Goal: Task Accomplishment & Management: Complete application form

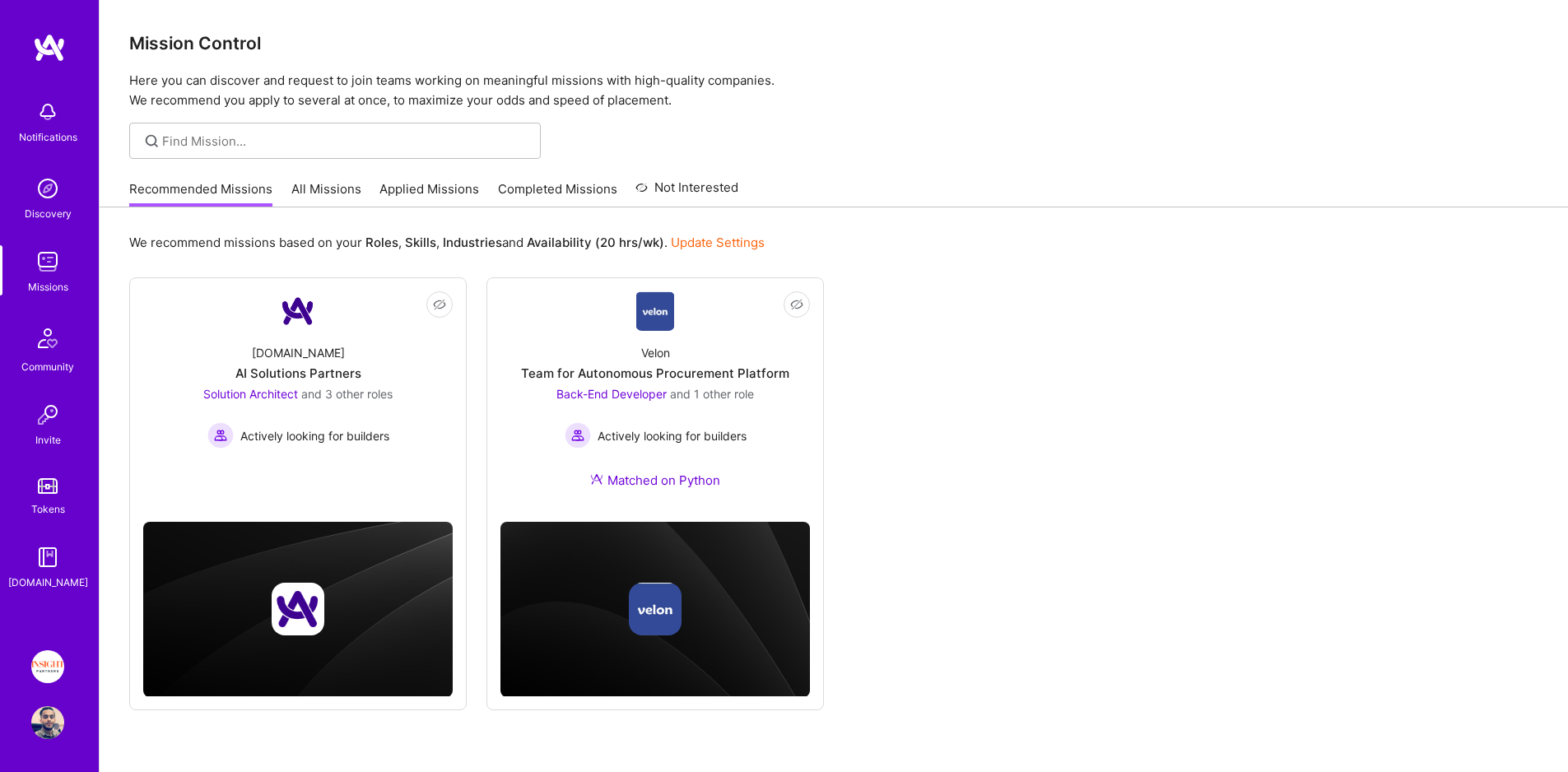
click at [533, 186] on link "Completed Missions" at bounding box center [557, 193] width 119 height 28
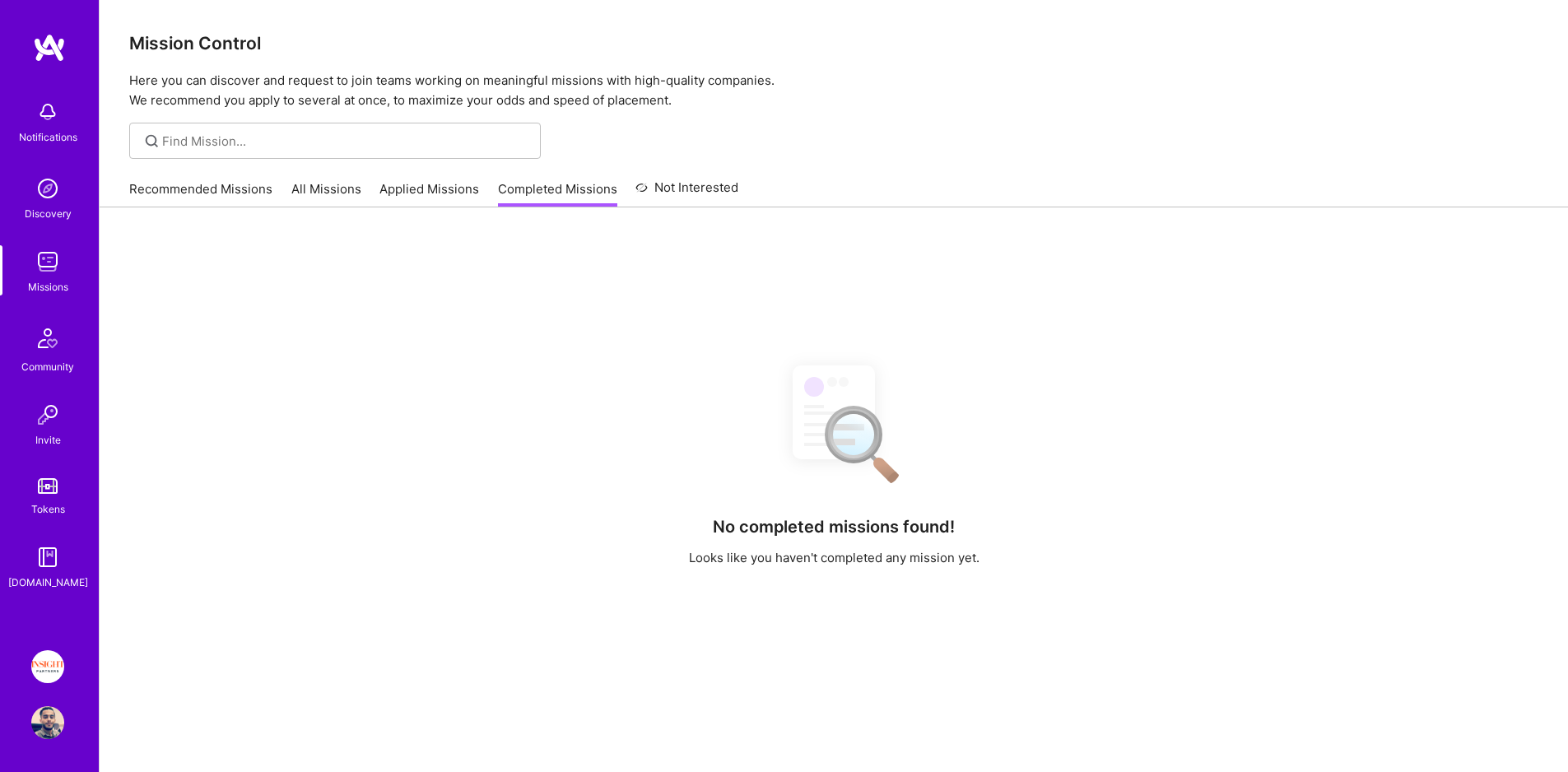
click at [427, 183] on link "Applied Missions" at bounding box center [428, 193] width 99 height 28
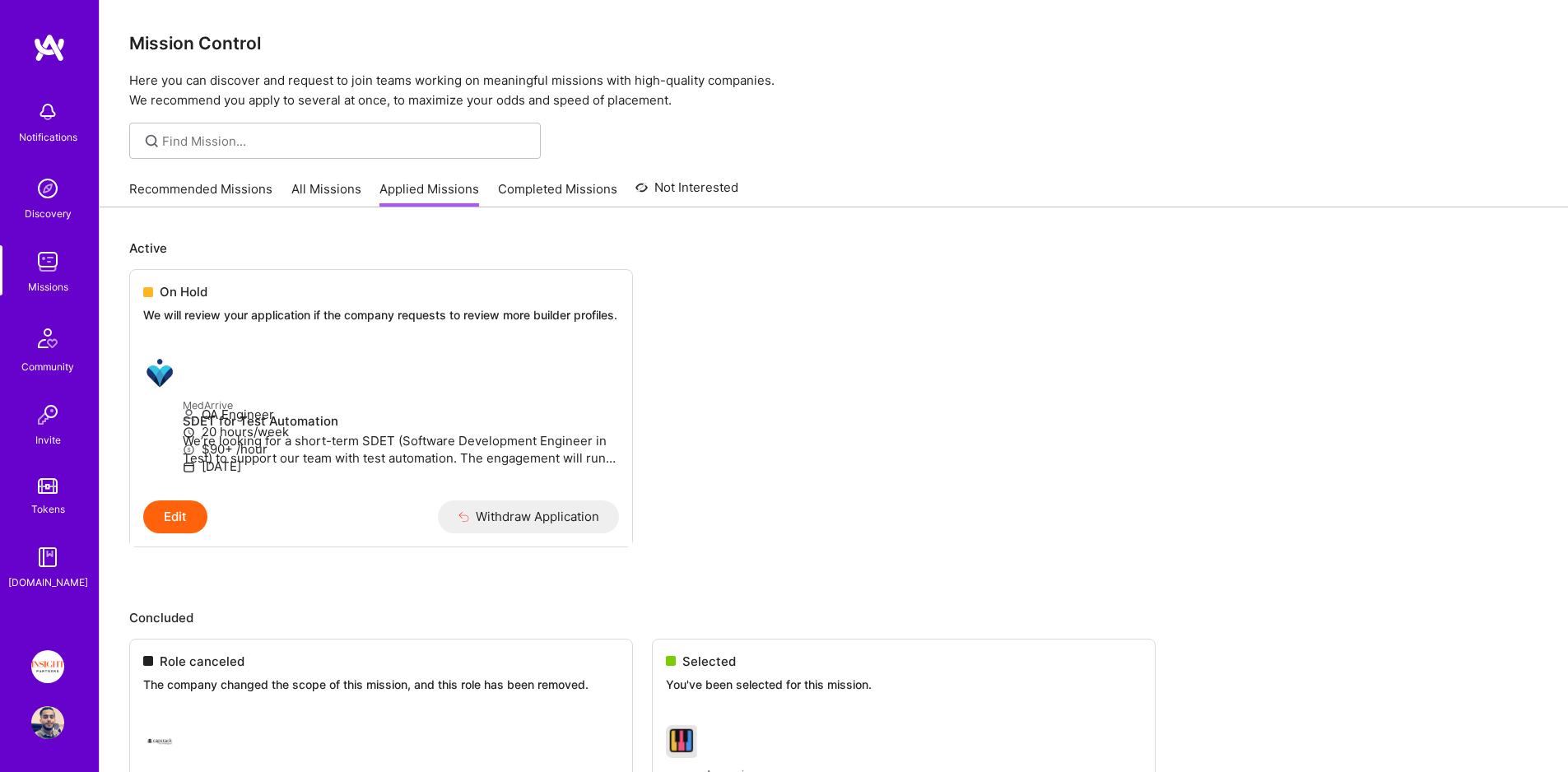
click at [142, 199] on link "Recommended Missions" at bounding box center [201, 193] width 143 height 28
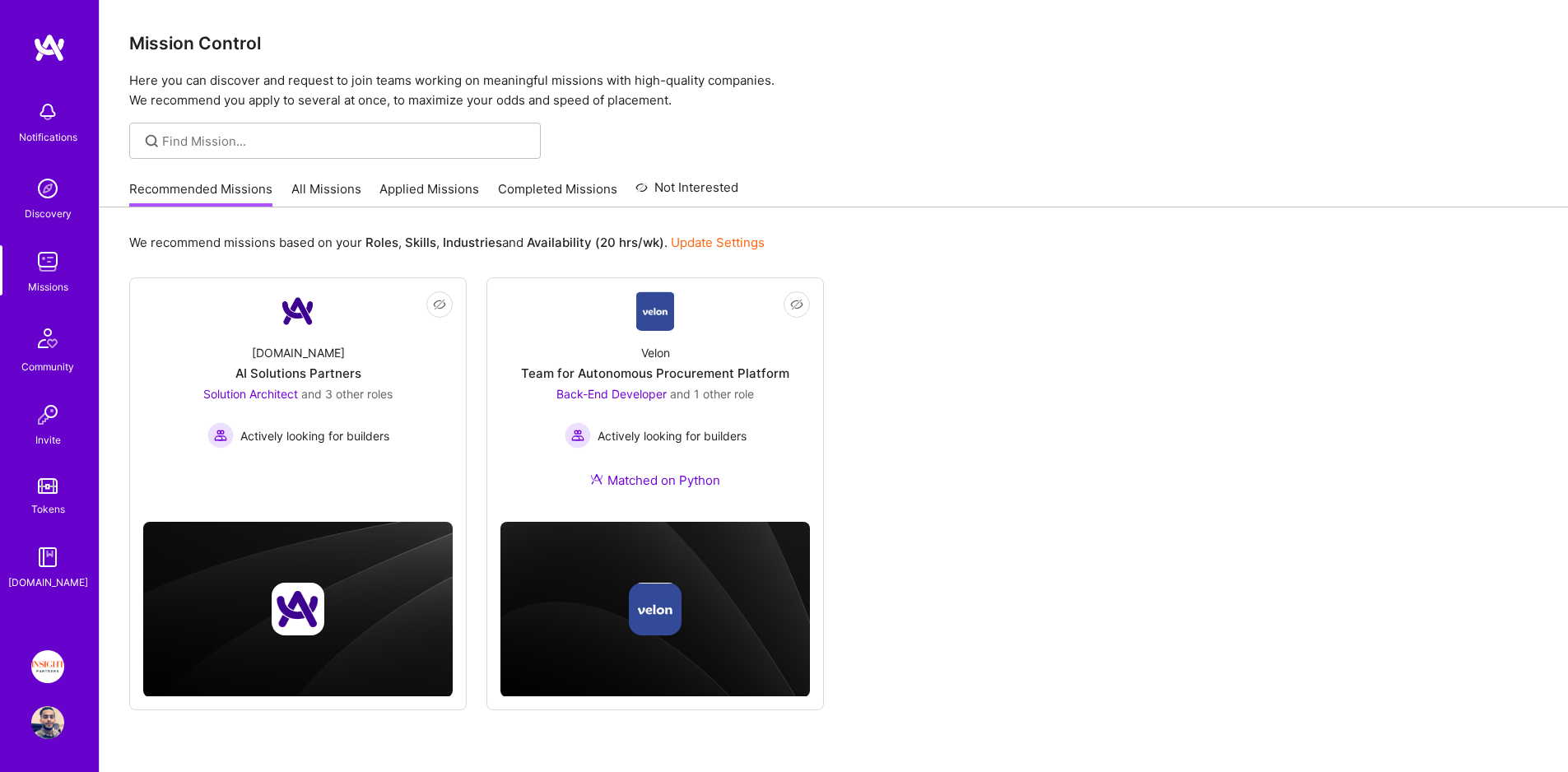
click at [58, 238] on div "Notifications Discovery Missions Community Invite Tokens [DOMAIN_NAME]" at bounding box center [49, 342] width 98 height 499
click at [44, 283] on div "Missions" at bounding box center [48, 287] width 40 height 18
click at [317, 191] on link "All Missions" at bounding box center [327, 193] width 70 height 28
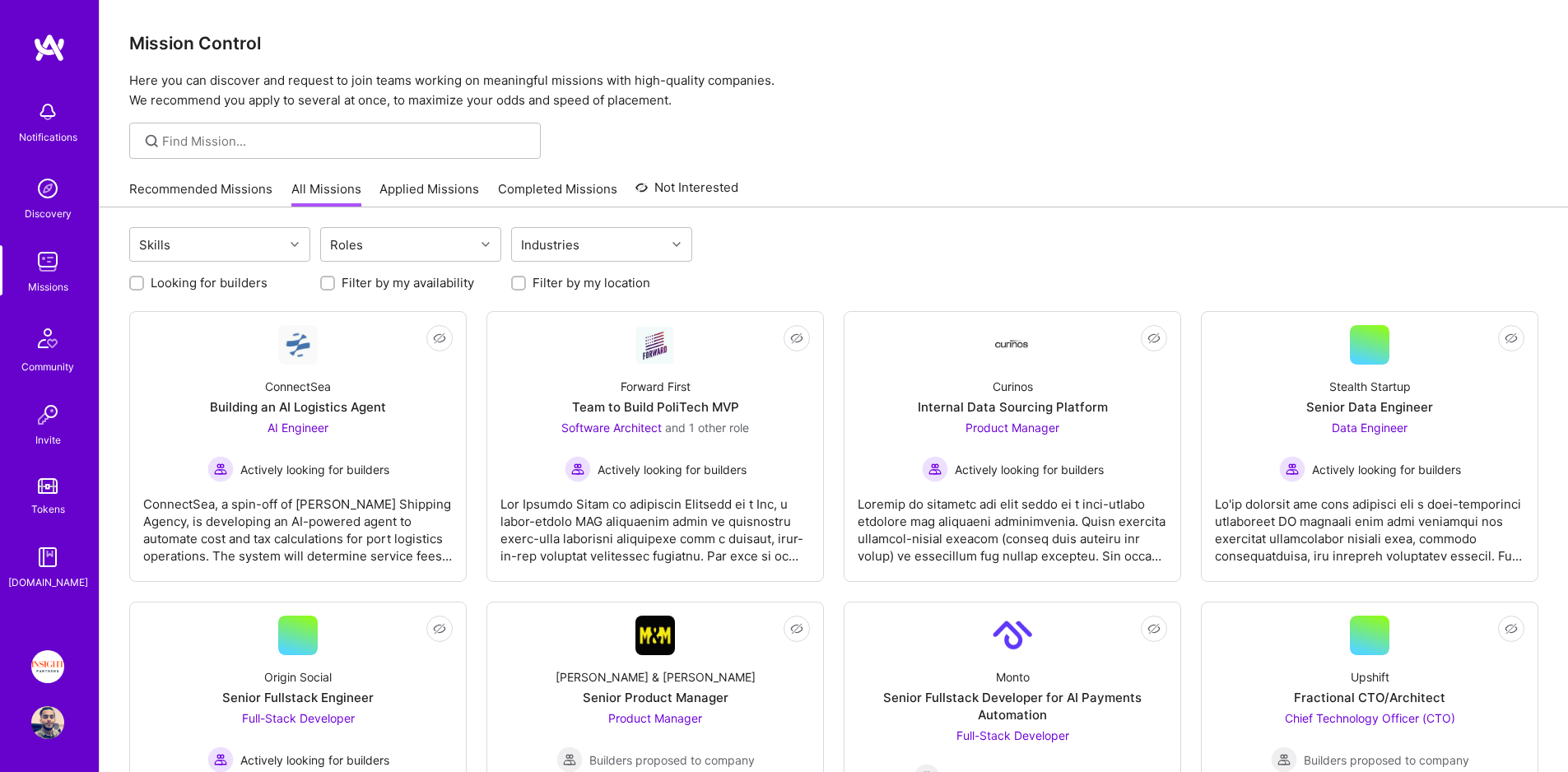
click at [453, 183] on link "Applied Missions" at bounding box center [428, 193] width 99 height 28
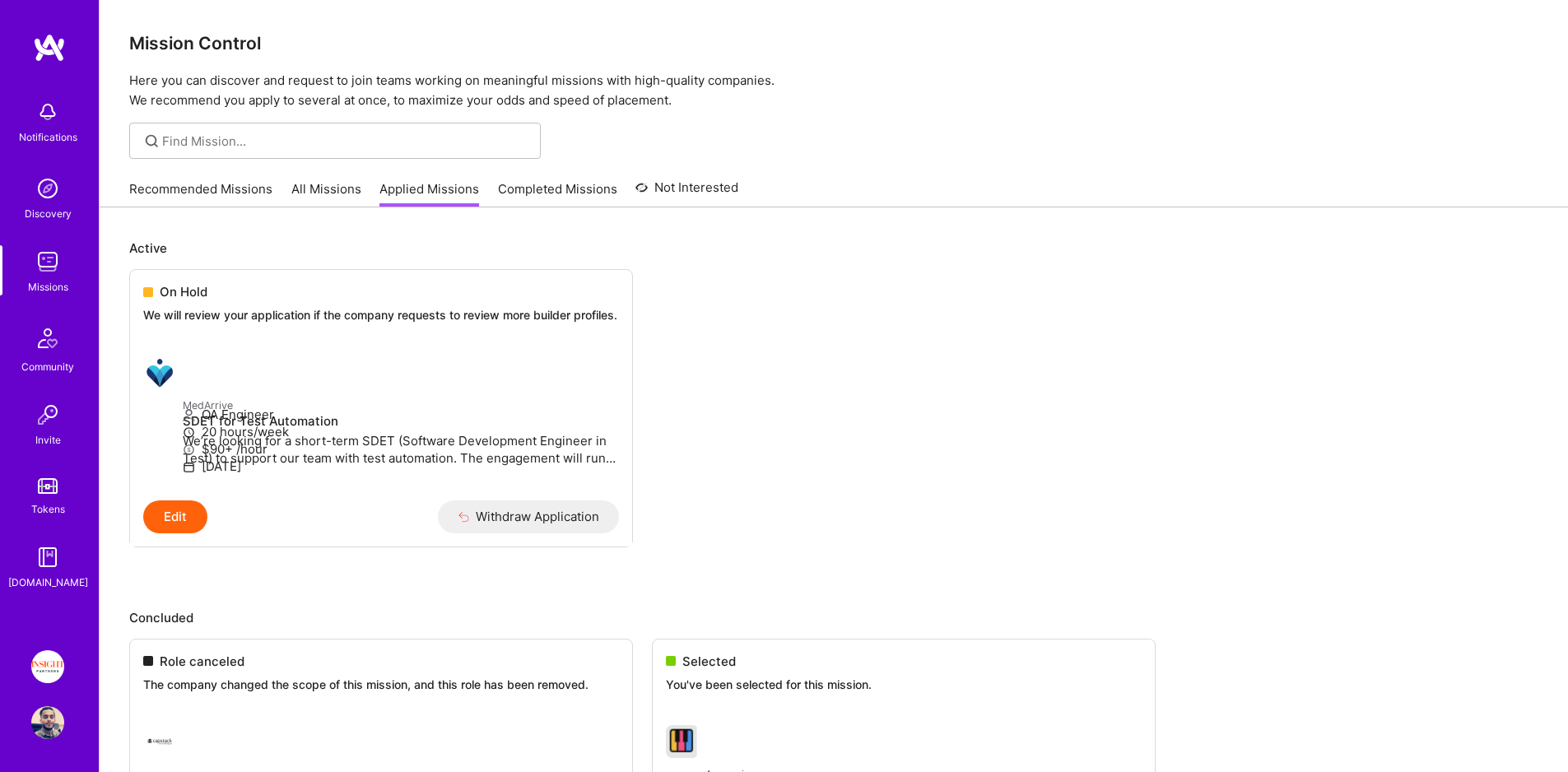
click at [233, 195] on link "Recommended Missions" at bounding box center [201, 193] width 143 height 28
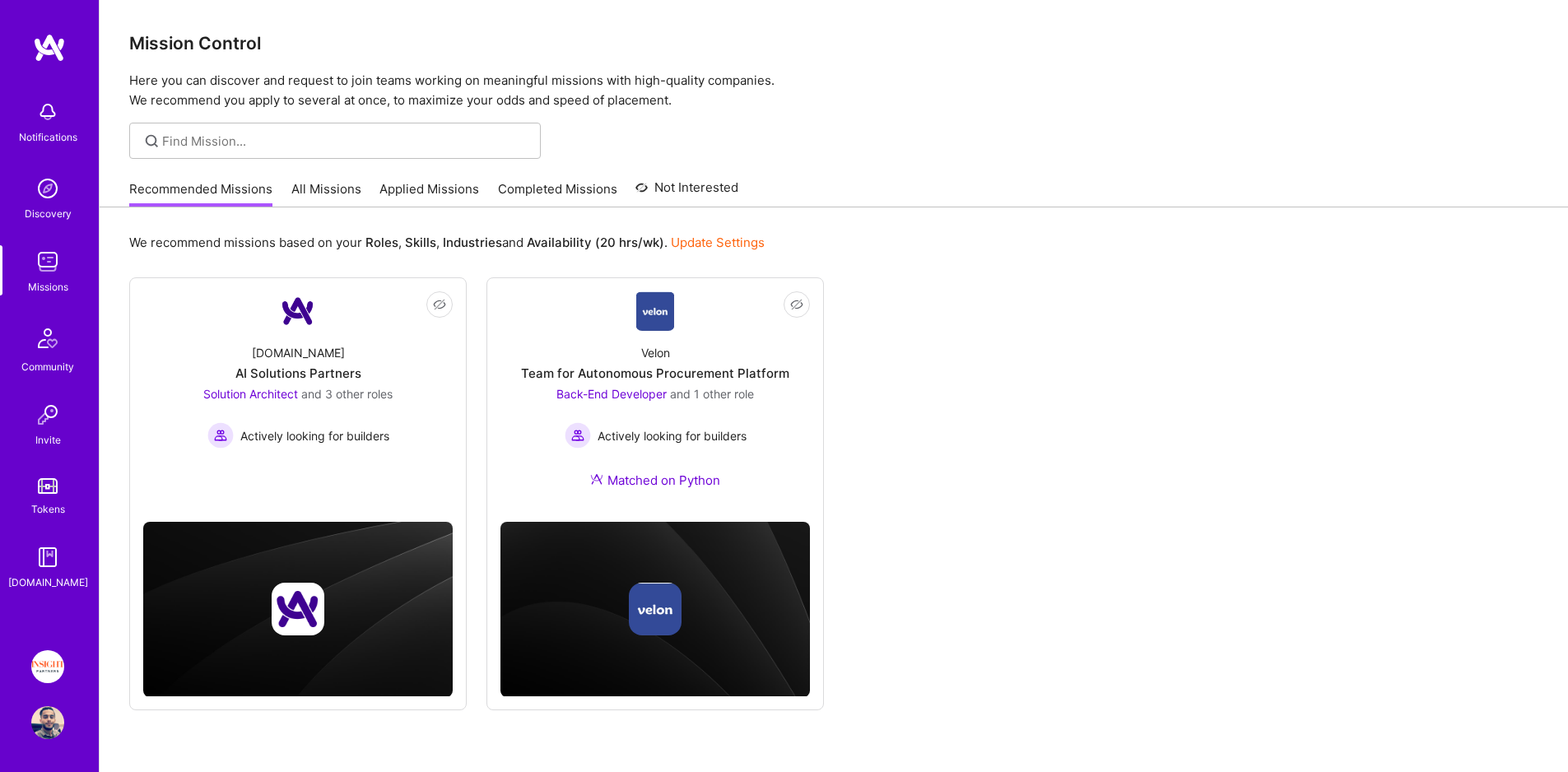
click at [46, 509] on div "Tokens" at bounding box center [48, 509] width 33 height 18
click at [429, 186] on link "Applied Missions" at bounding box center [428, 193] width 99 height 28
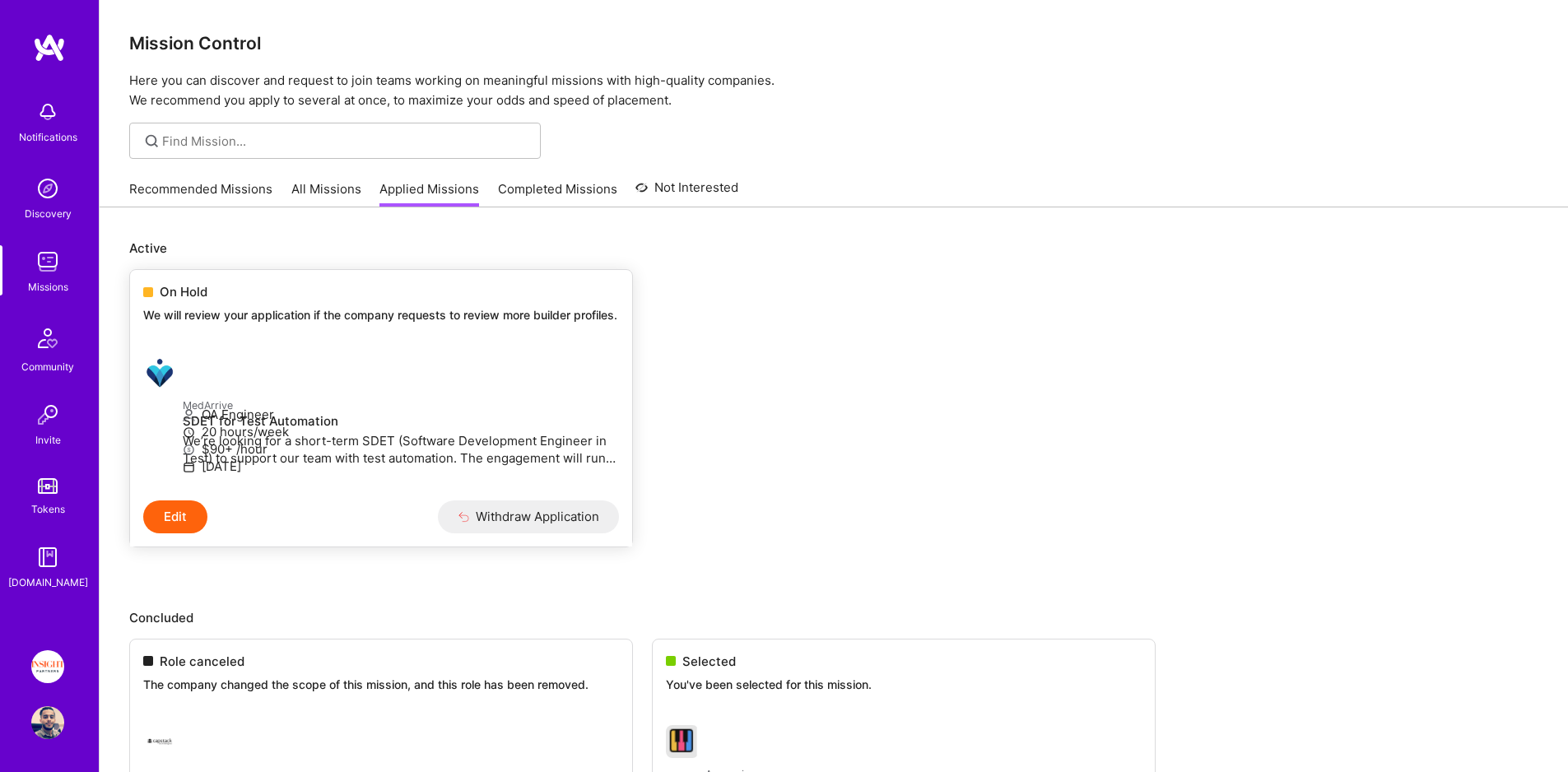
click at [233, 364] on link "MedArrive SDET for Test Automation We’re looking for a short-term SDET (Softwar…" at bounding box center [381, 422] width 502 height 158
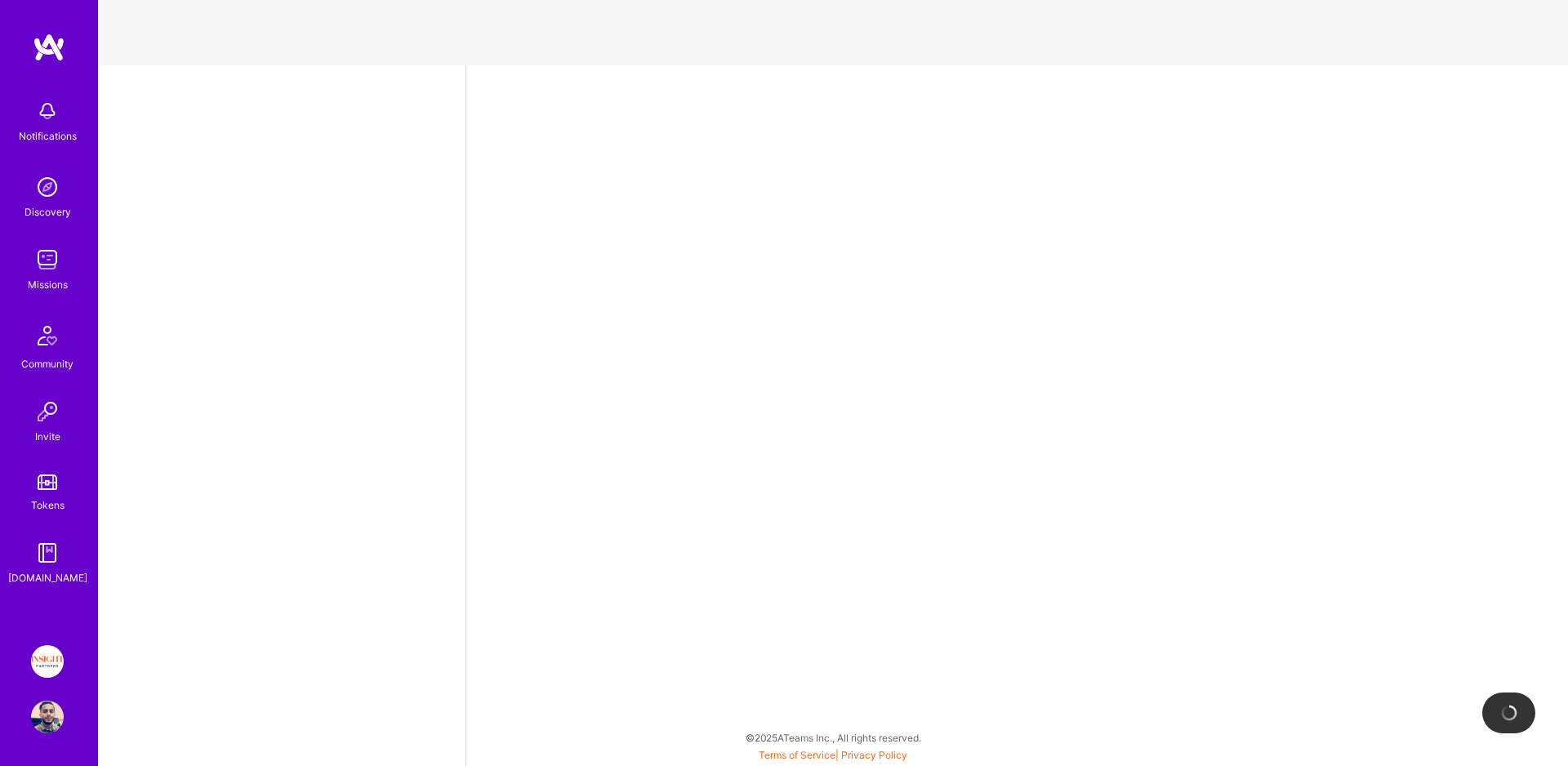
select select "IL"
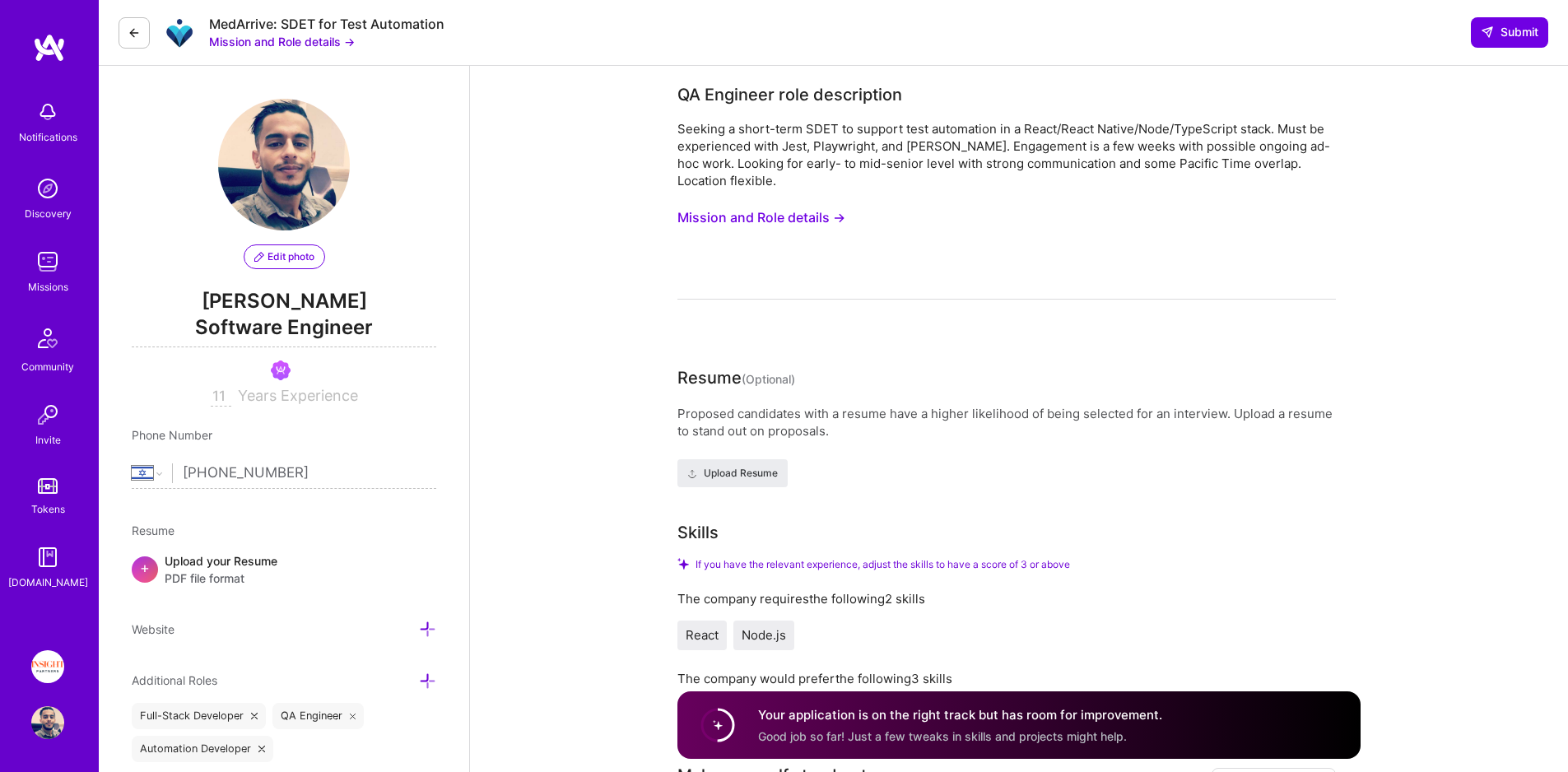
click at [232, 23] on div "MedArrive: SDET for Test Automation" at bounding box center [327, 24] width 235 height 18
drag, startPoint x: 232, startPoint y: 23, endPoint x: 405, endPoint y: 22, distance: 173.0
click at [405, 22] on div "MedArrive: SDET for Test Automation" at bounding box center [327, 24] width 235 height 18
copy div "MedArrive: SDET for Test Automation"
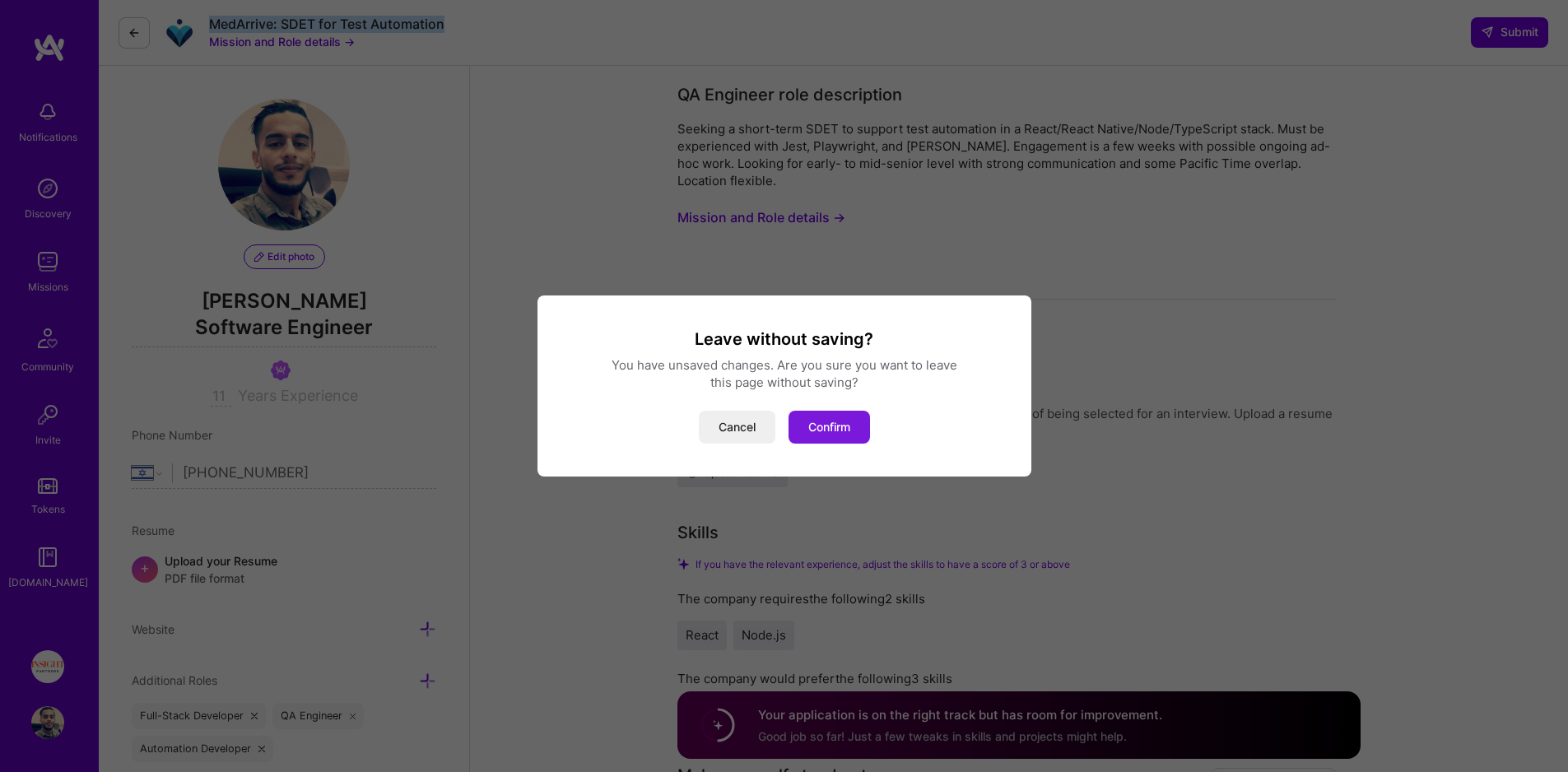
click at [819, 435] on button "Confirm" at bounding box center [829, 427] width 82 height 33
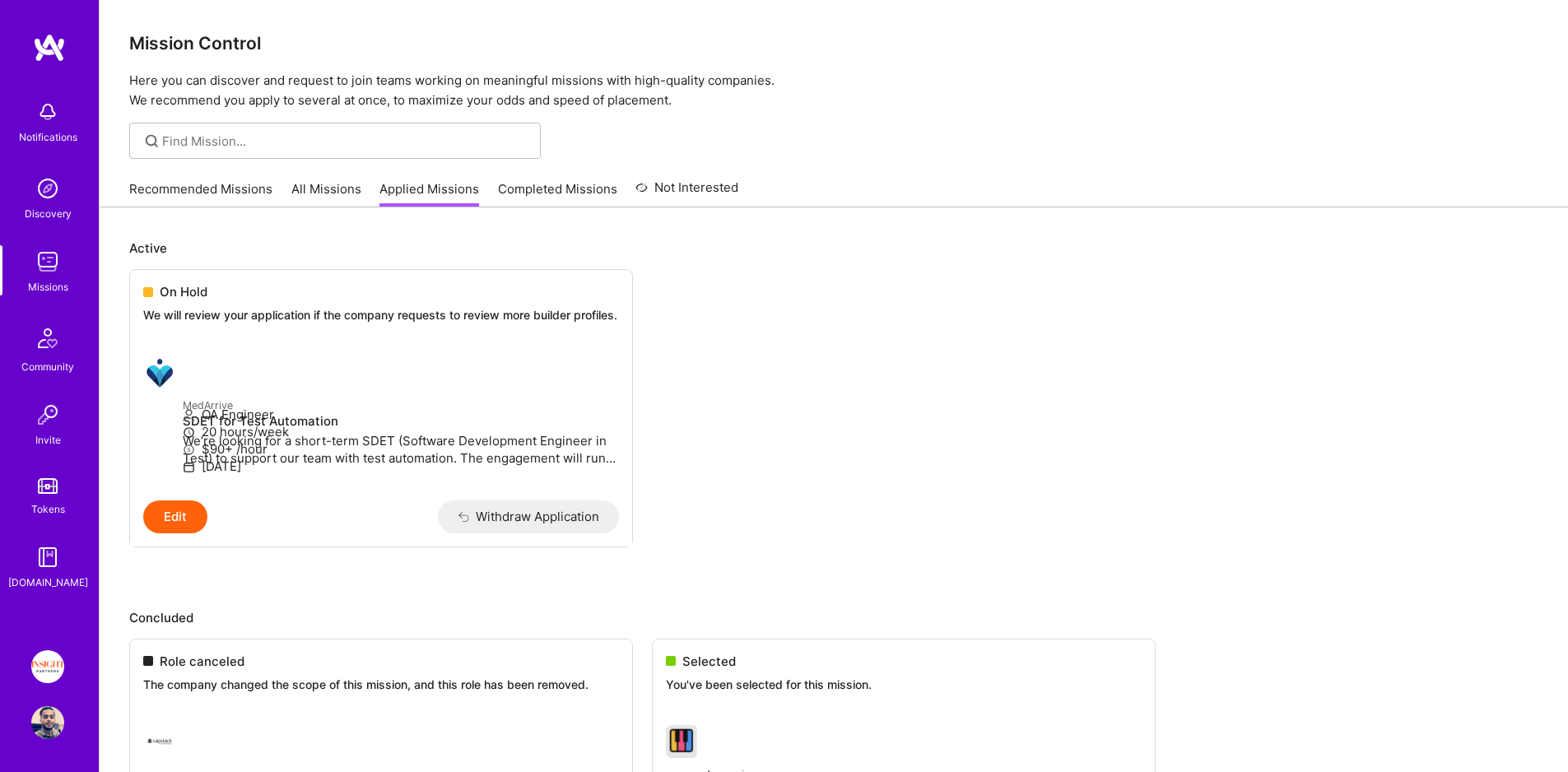
click at [202, 185] on link "Recommended Missions" at bounding box center [201, 193] width 143 height 28
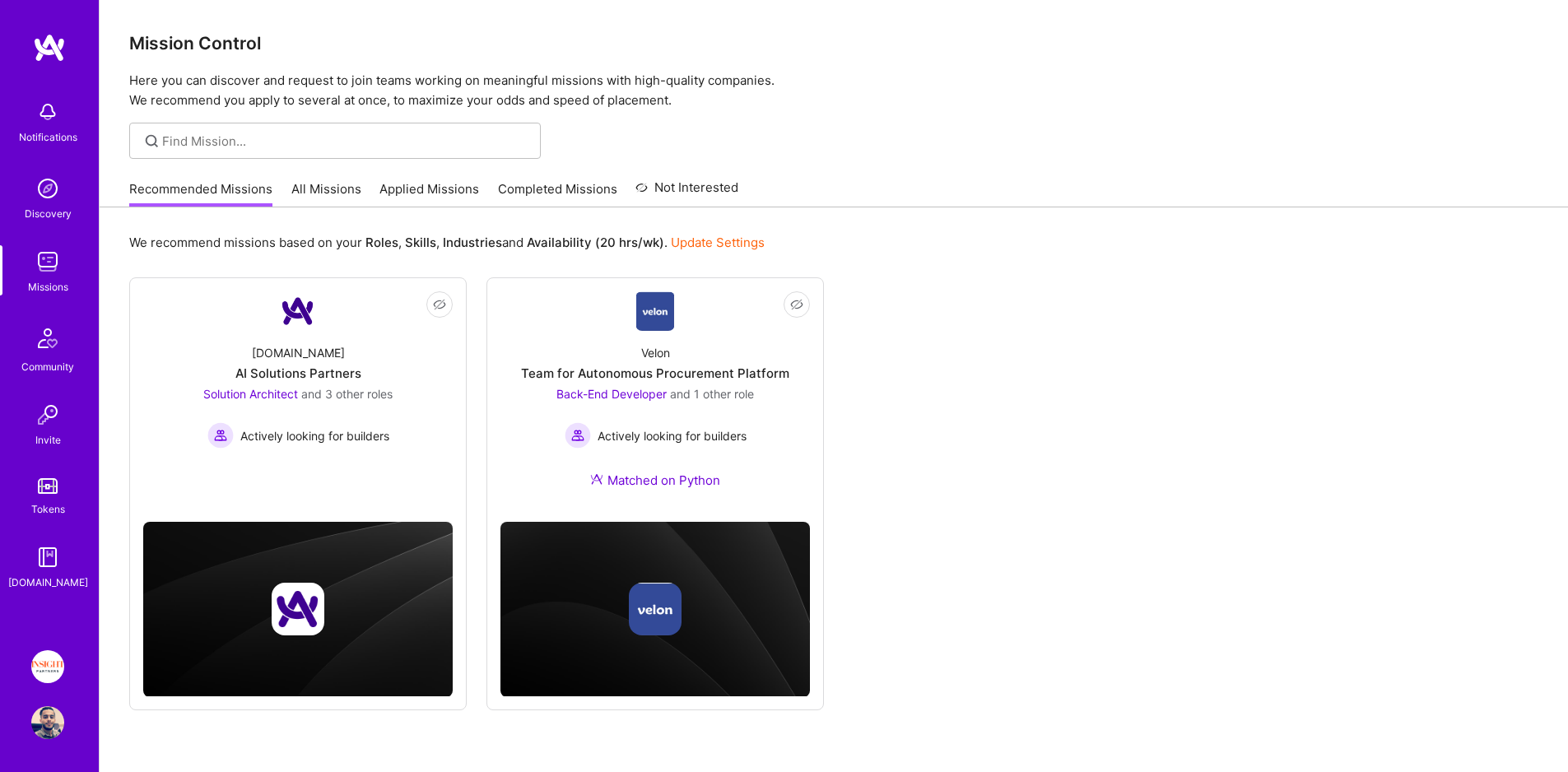
click at [407, 188] on link "Applied Missions" at bounding box center [428, 193] width 99 height 28
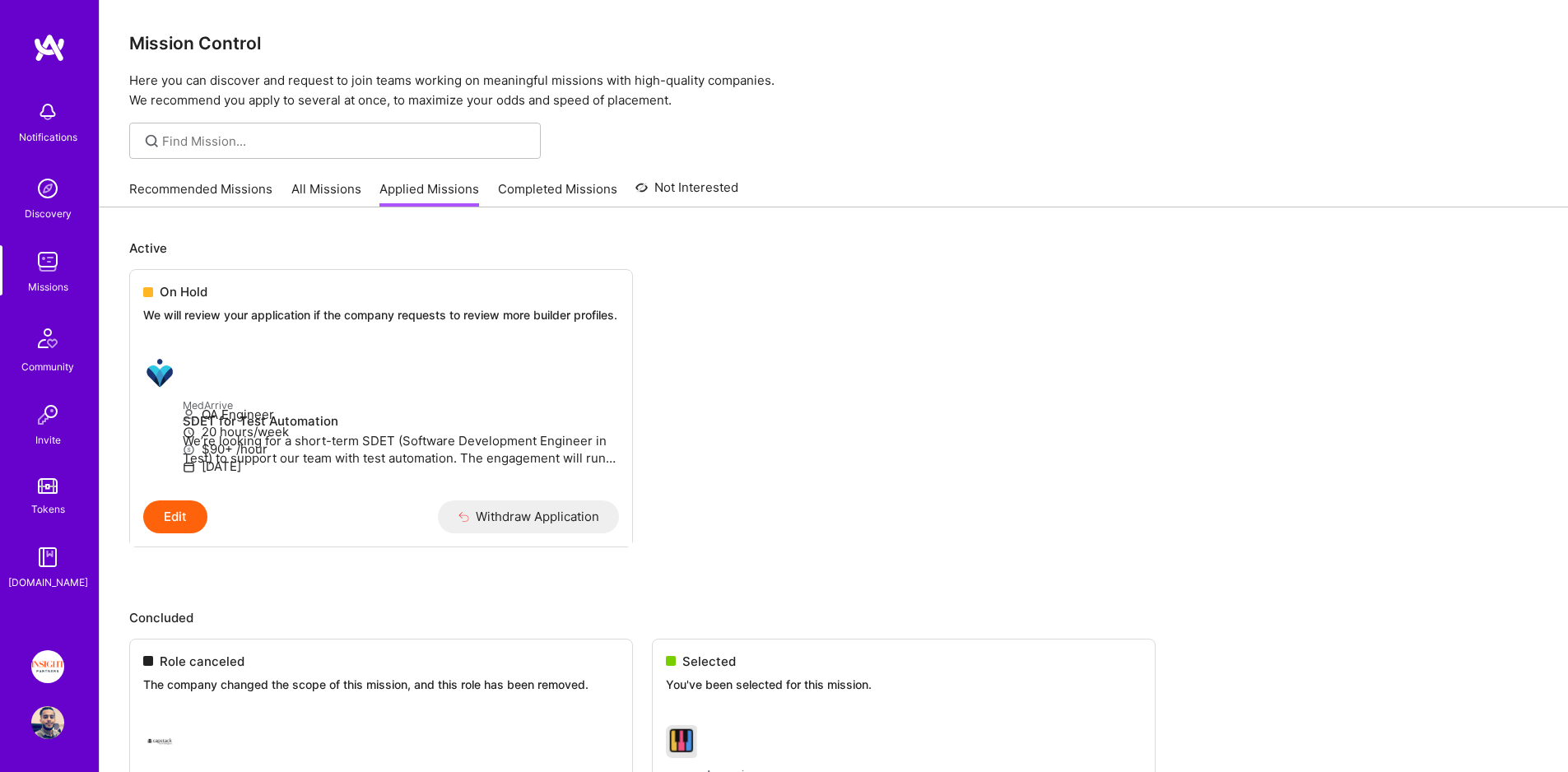
click at [226, 193] on link "Recommended Missions" at bounding box center [201, 193] width 143 height 28
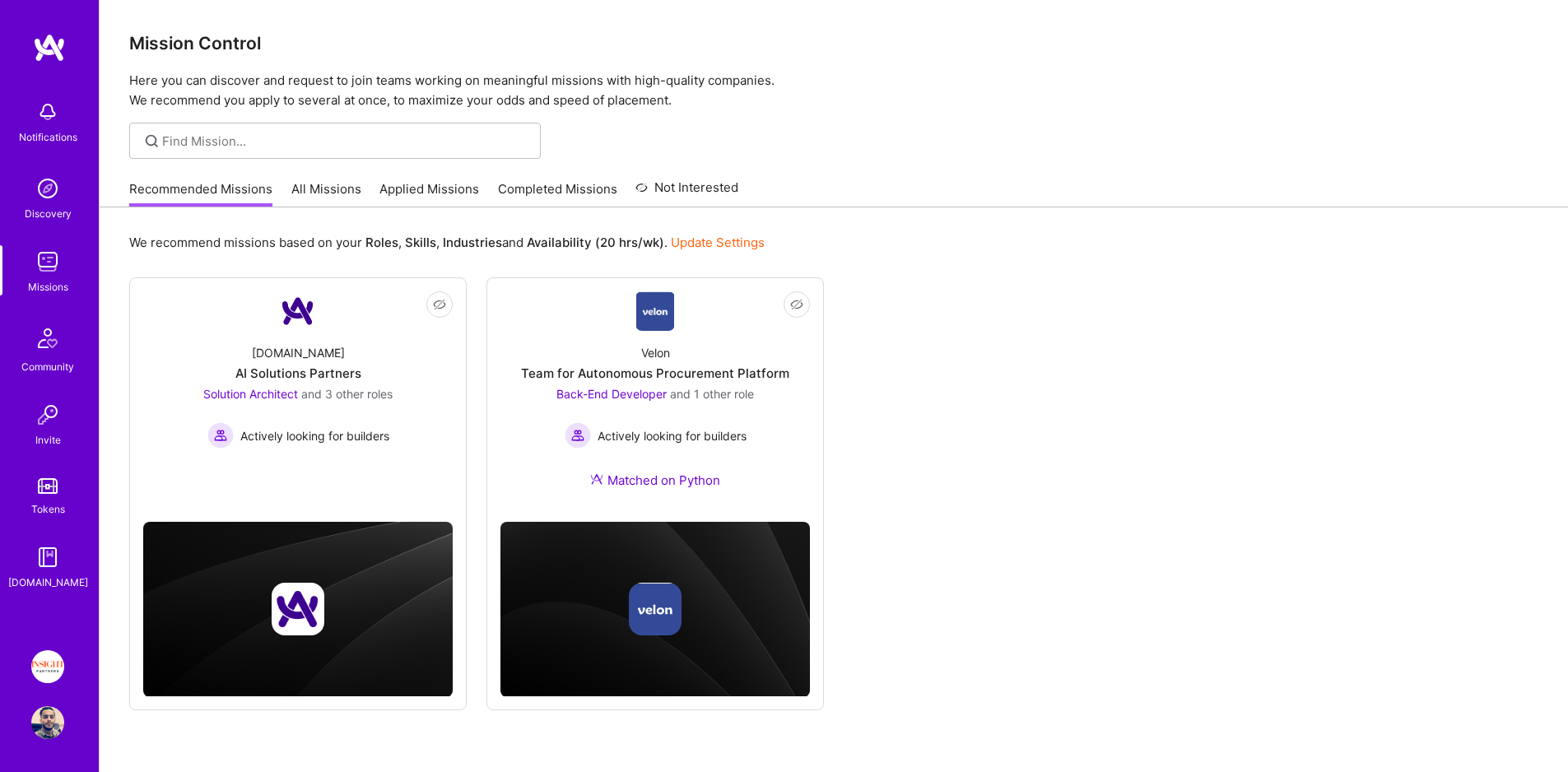
click at [39, 256] on img at bounding box center [48, 261] width 33 height 33
click at [58, 98] on img at bounding box center [48, 112] width 33 height 33
click at [53, 305] on div "Notifications Discovery Missions Community Invite Tokens [DOMAIN_NAME]" at bounding box center [49, 342] width 98 height 499
click at [40, 278] on div "Missions" at bounding box center [48, 287] width 40 height 18
click at [271, 198] on link "Recommended Missions" at bounding box center [201, 193] width 143 height 28
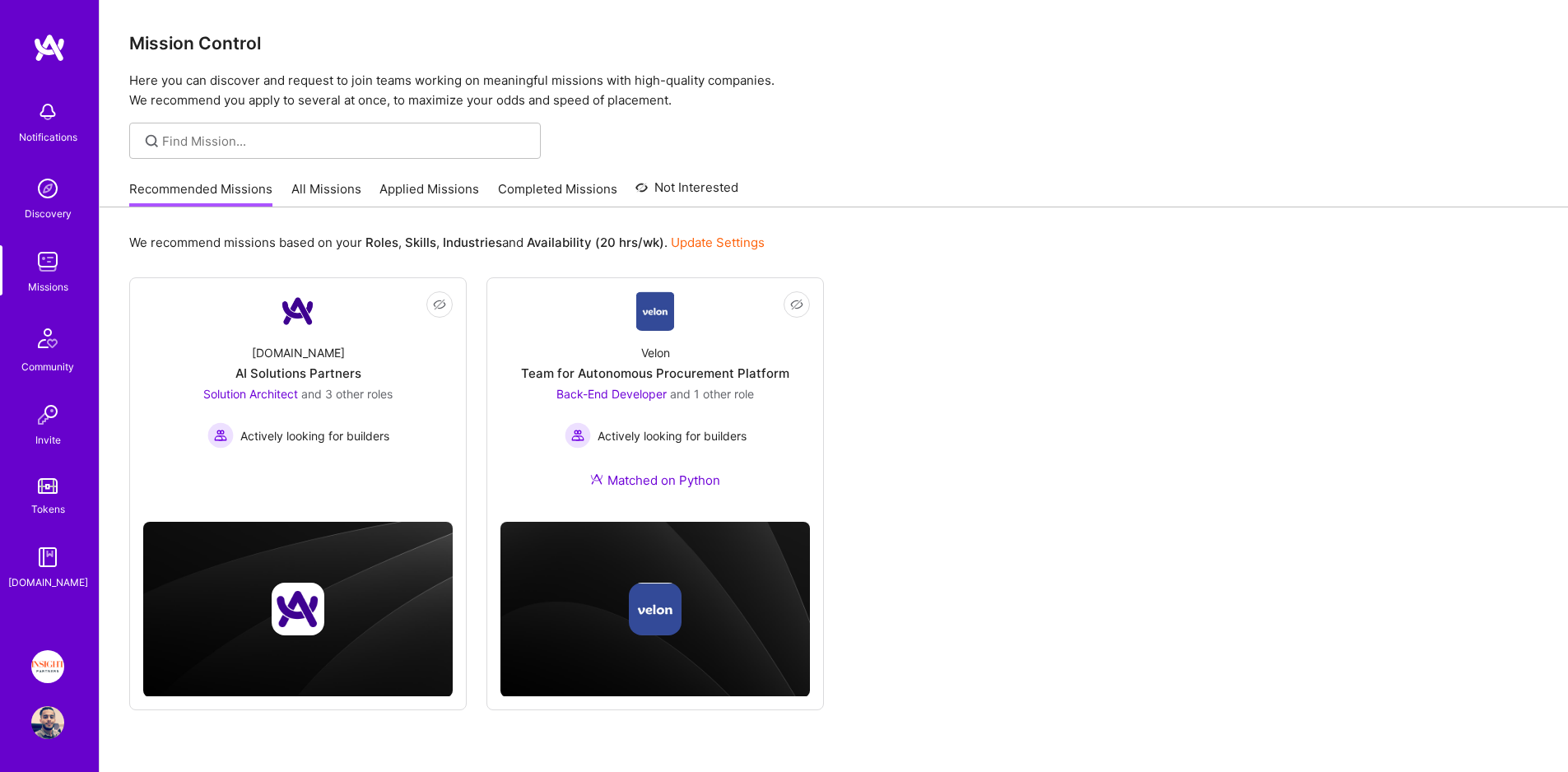
click at [322, 195] on link "All Missions" at bounding box center [327, 193] width 70 height 28
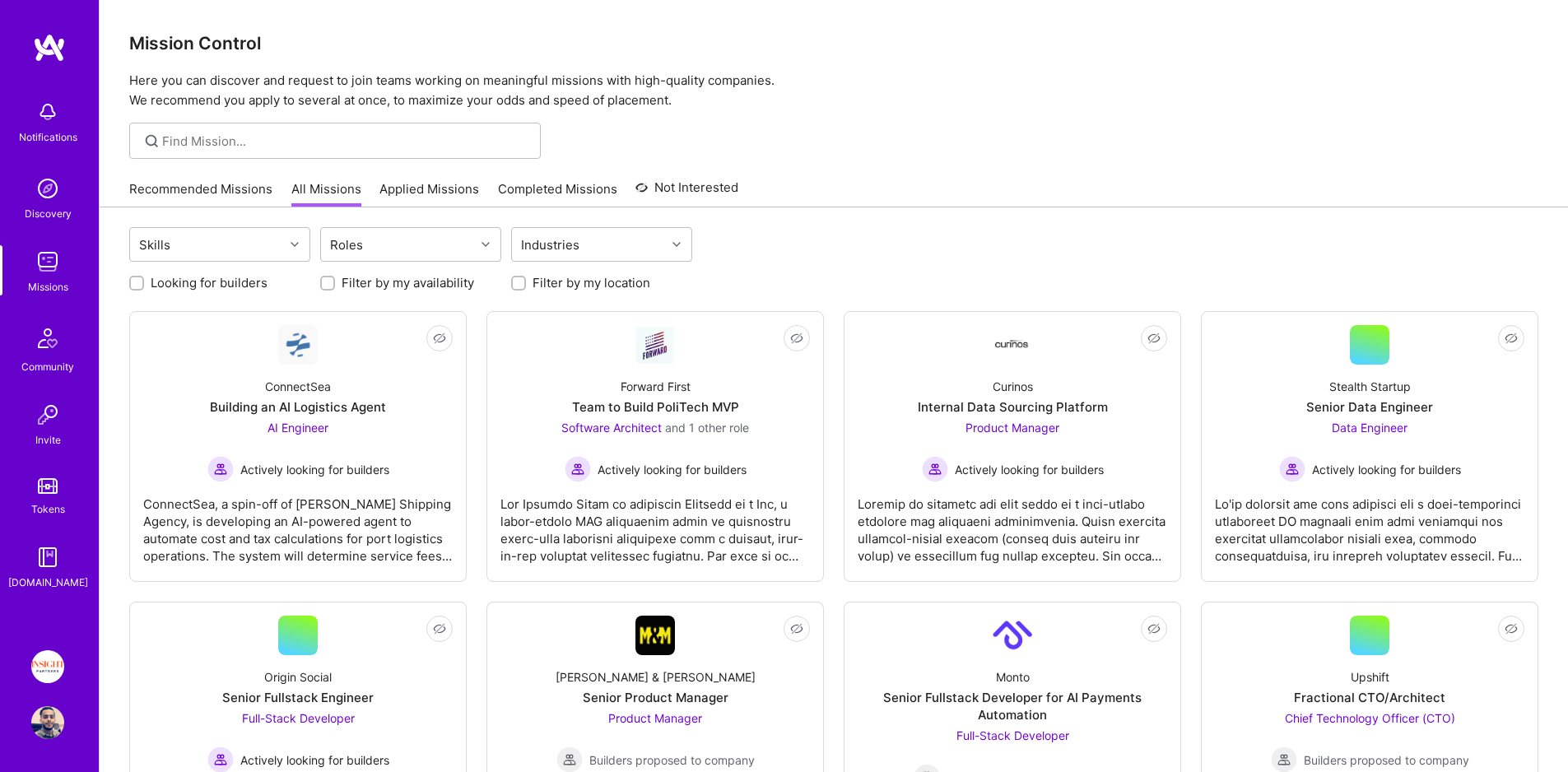
click at [245, 186] on link "Recommended Missions" at bounding box center [201, 193] width 143 height 28
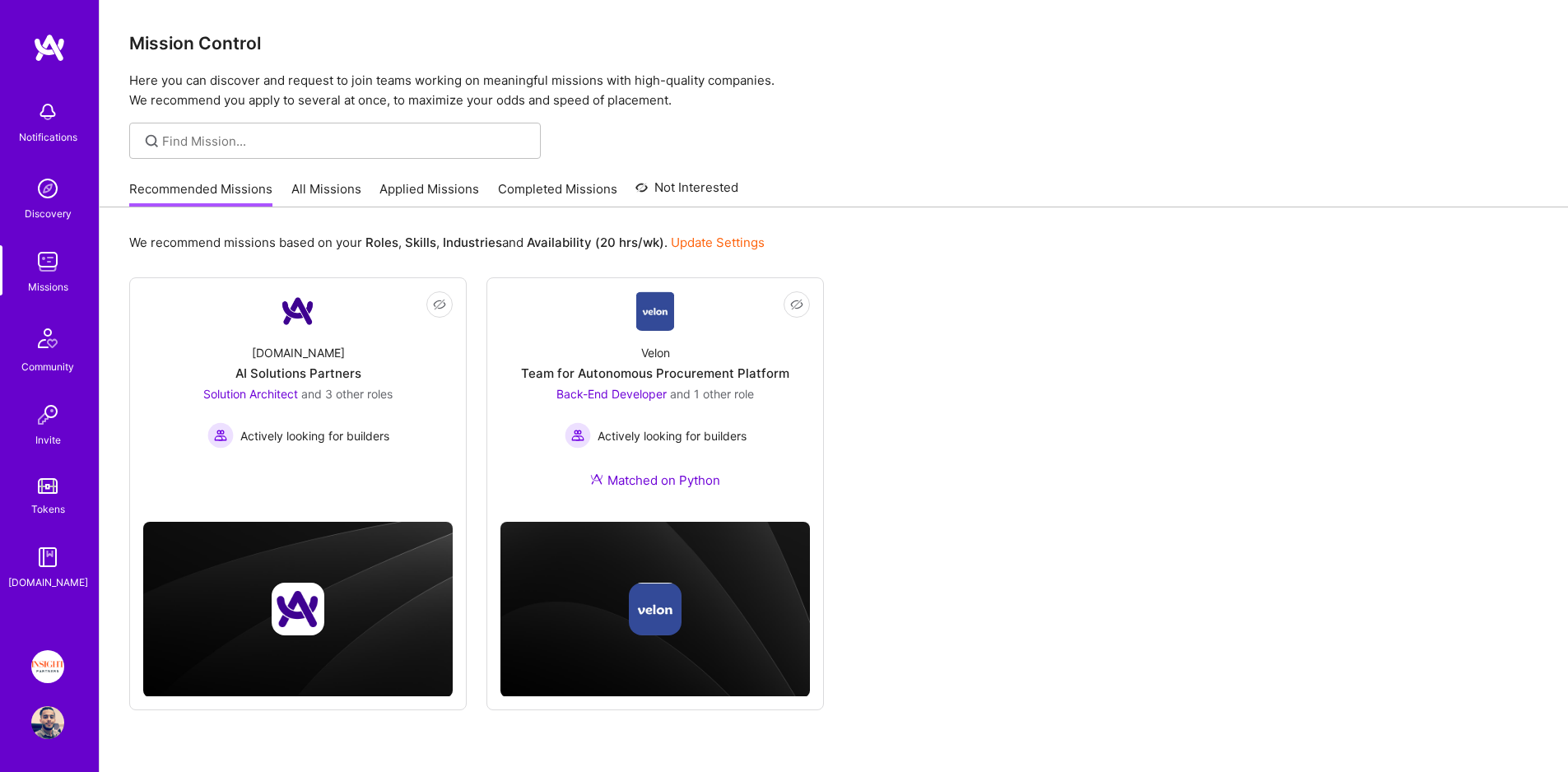
click at [426, 196] on link "Applied Missions" at bounding box center [428, 193] width 99 height 28
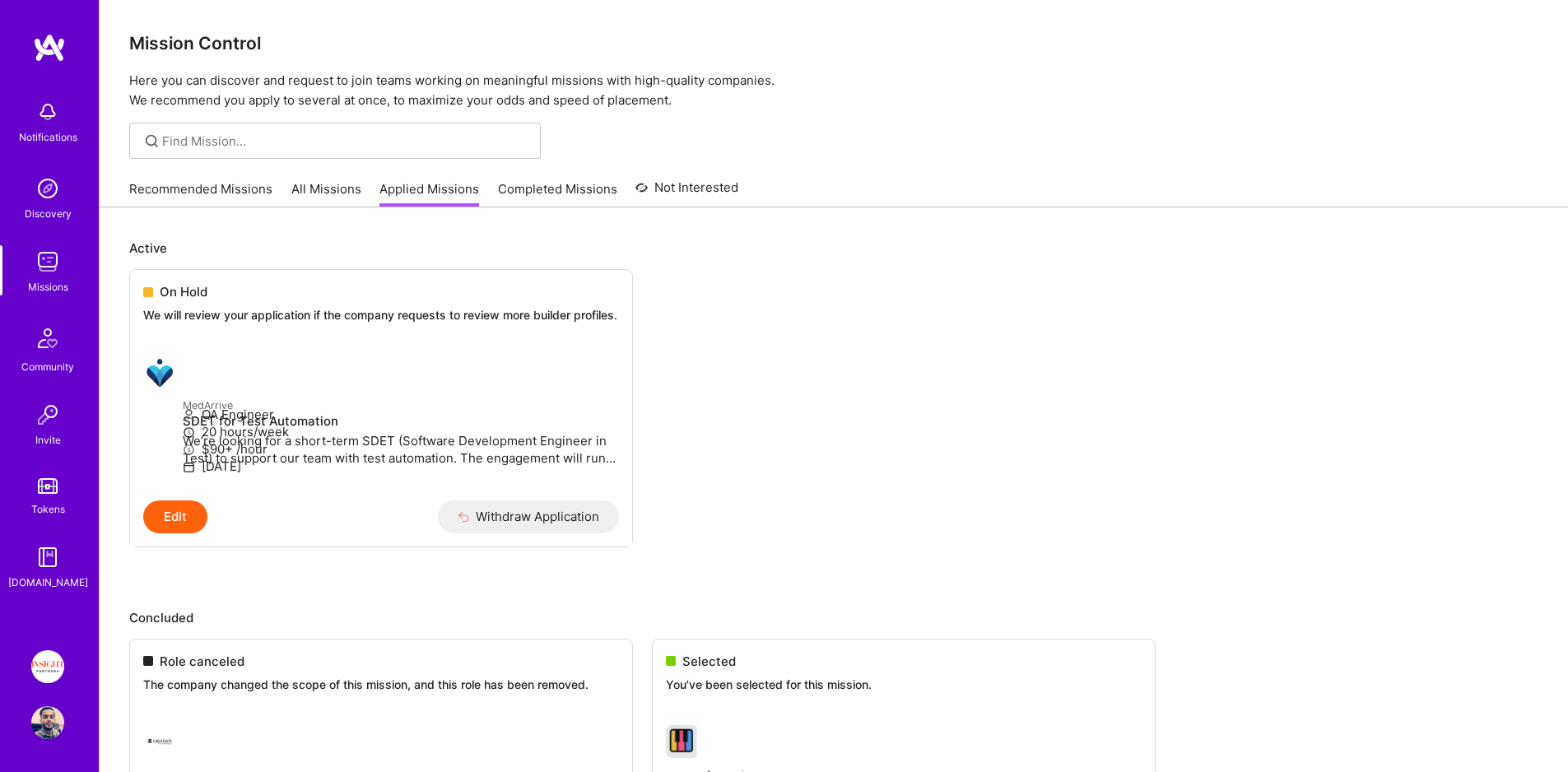
click at [292, 192] on link "All Missions" at bounding box center [327, 193] width 70 height 28
